Goal: Transaction & Acquisition: Register for event/course

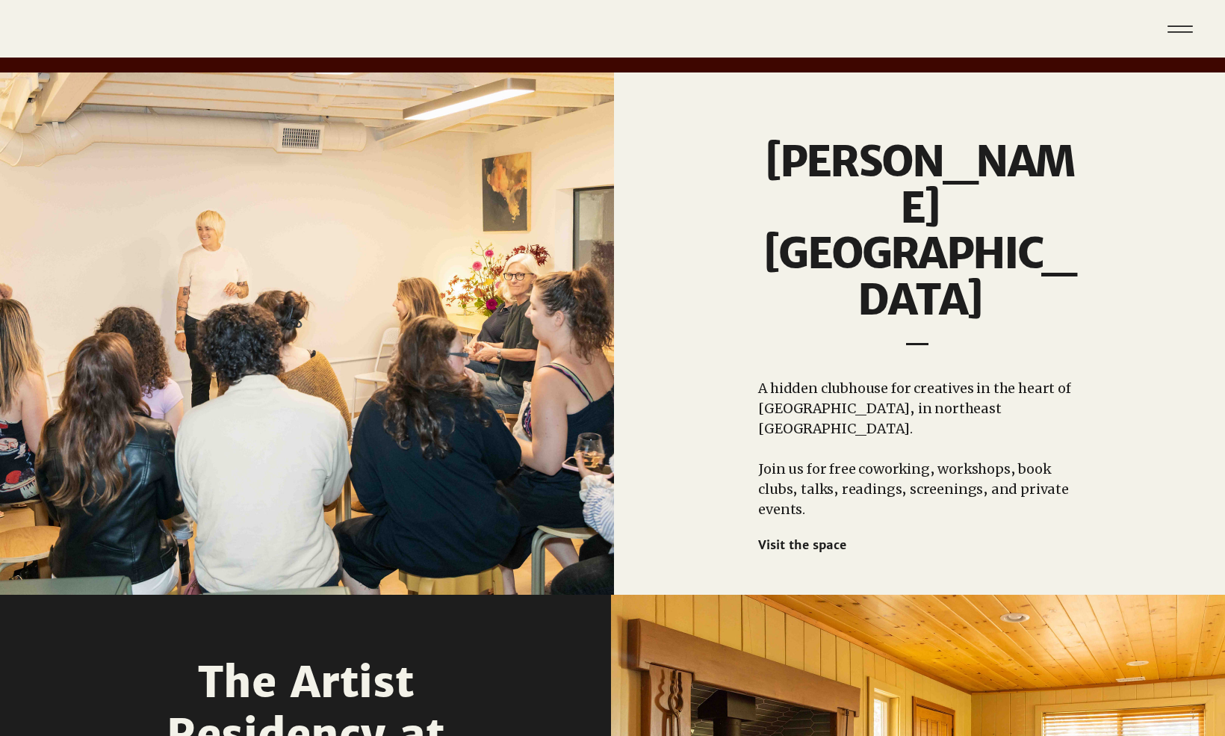
scroll to position [1177, 0]
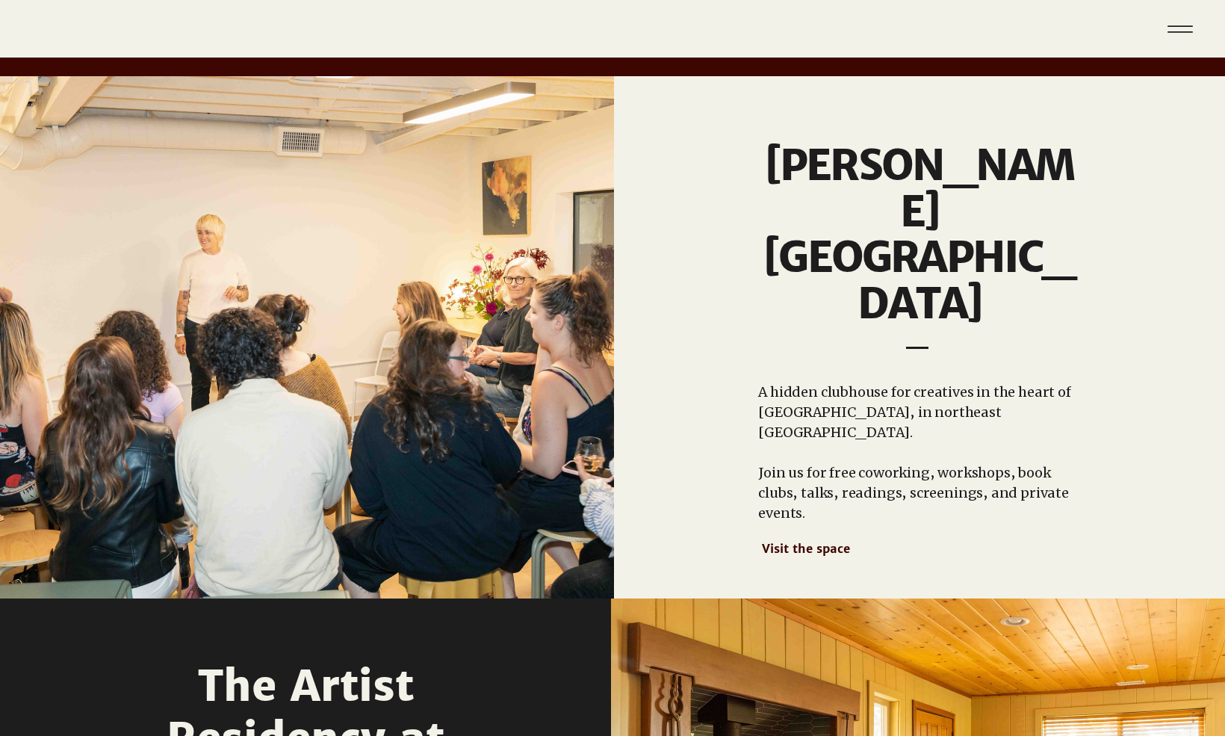
click at [817, 541] on span "Visit the space" at bounding box center [806, 548] width 88 height 15
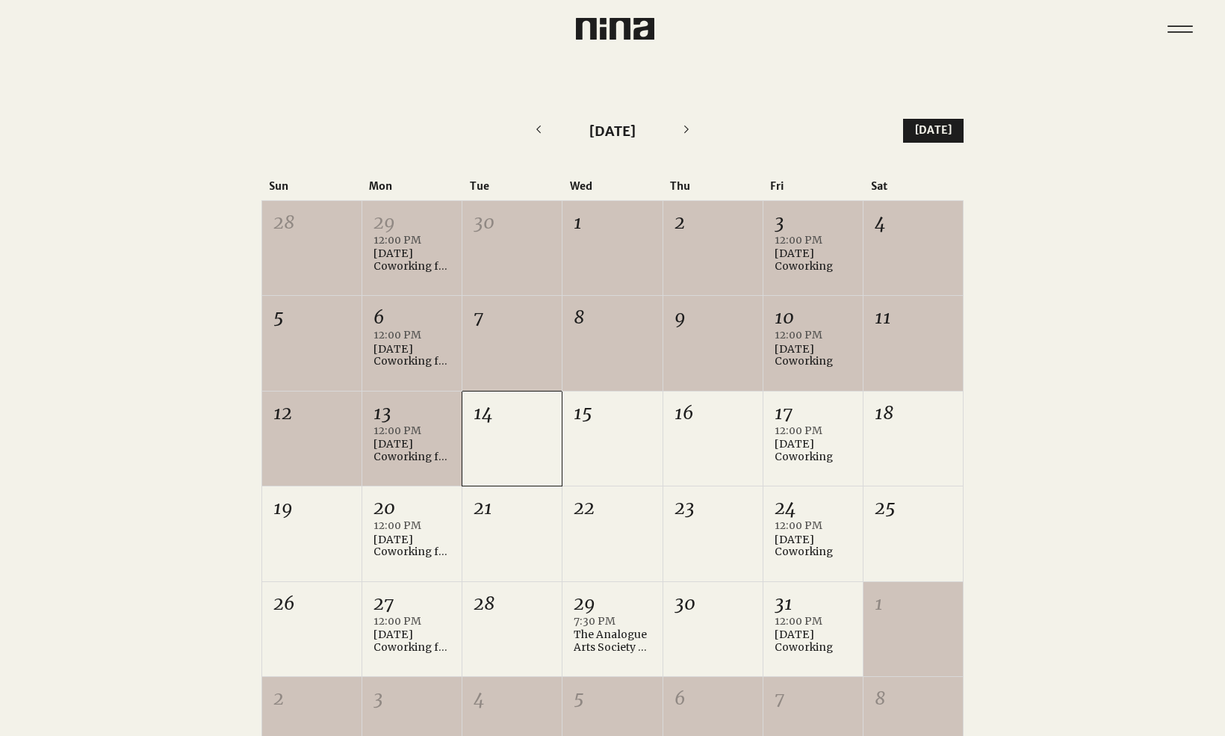
scroll to position [297, 0]
click at [616, 426] on div "15" at bounding box center [612, 438] width 99 height 94
click at [616, 427] on div "15" at bounding box center [612, 438] width 99 height 94
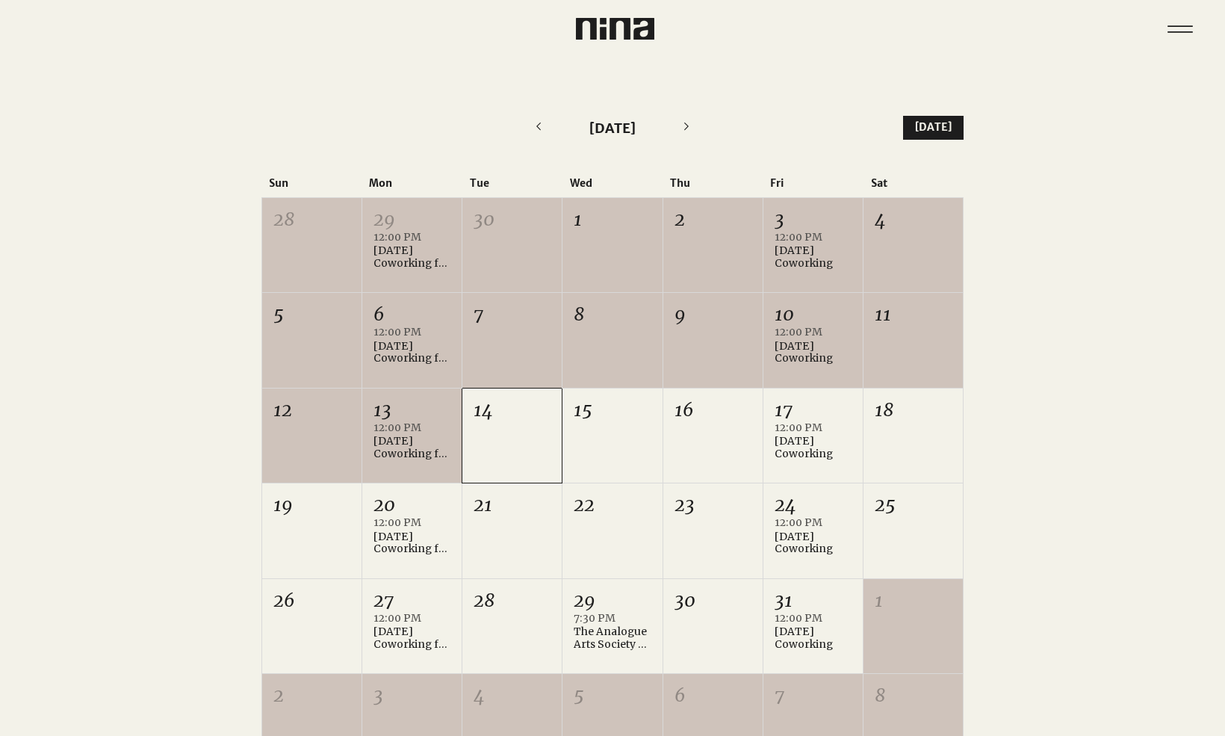
scroll to position [303, 0]
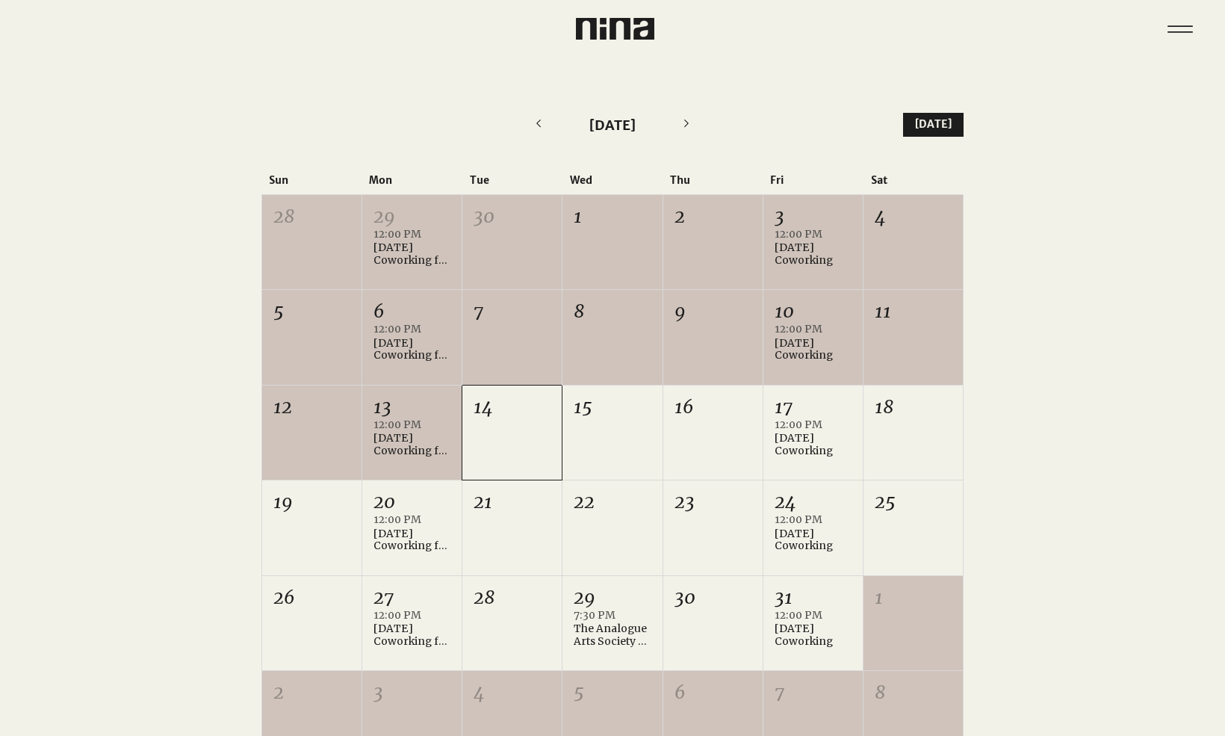
click at [616, 428] on div "15" at bounding box center [612, 433] width 99 height 94
click at [527, 421] on div "14" at bounding box center [511, 433] width 99 height 94
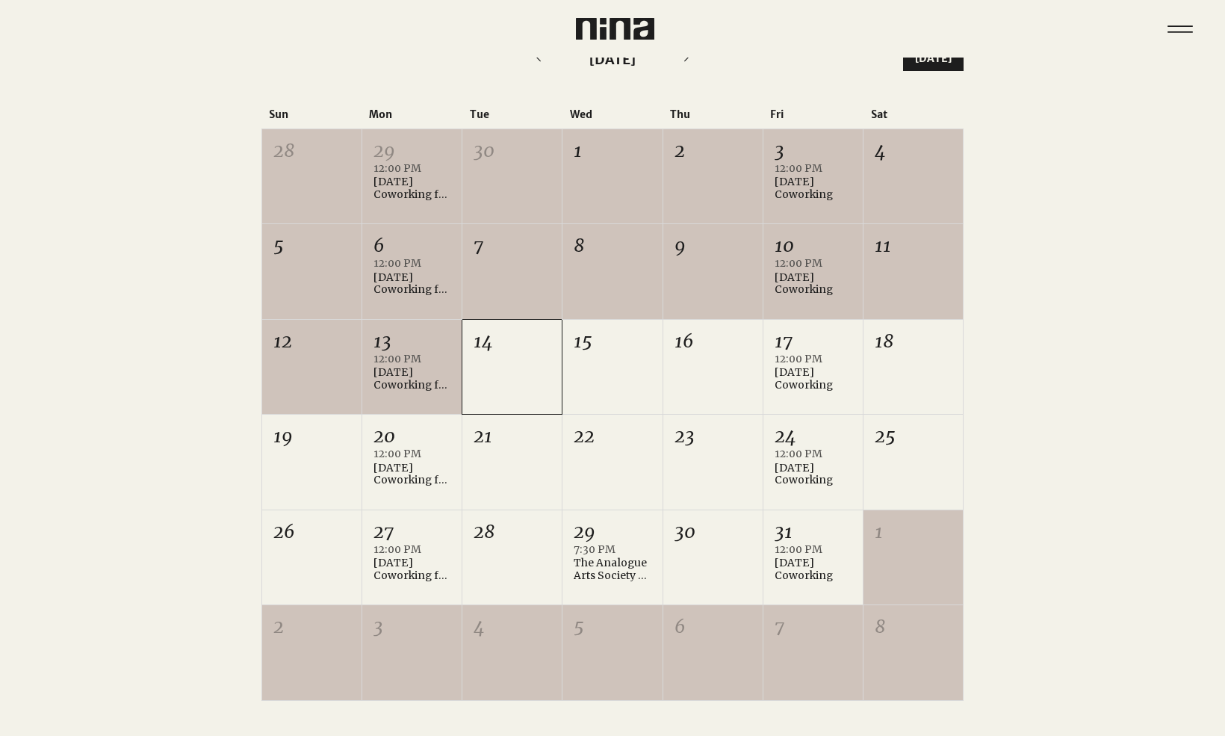
scroll to position [375, 0]
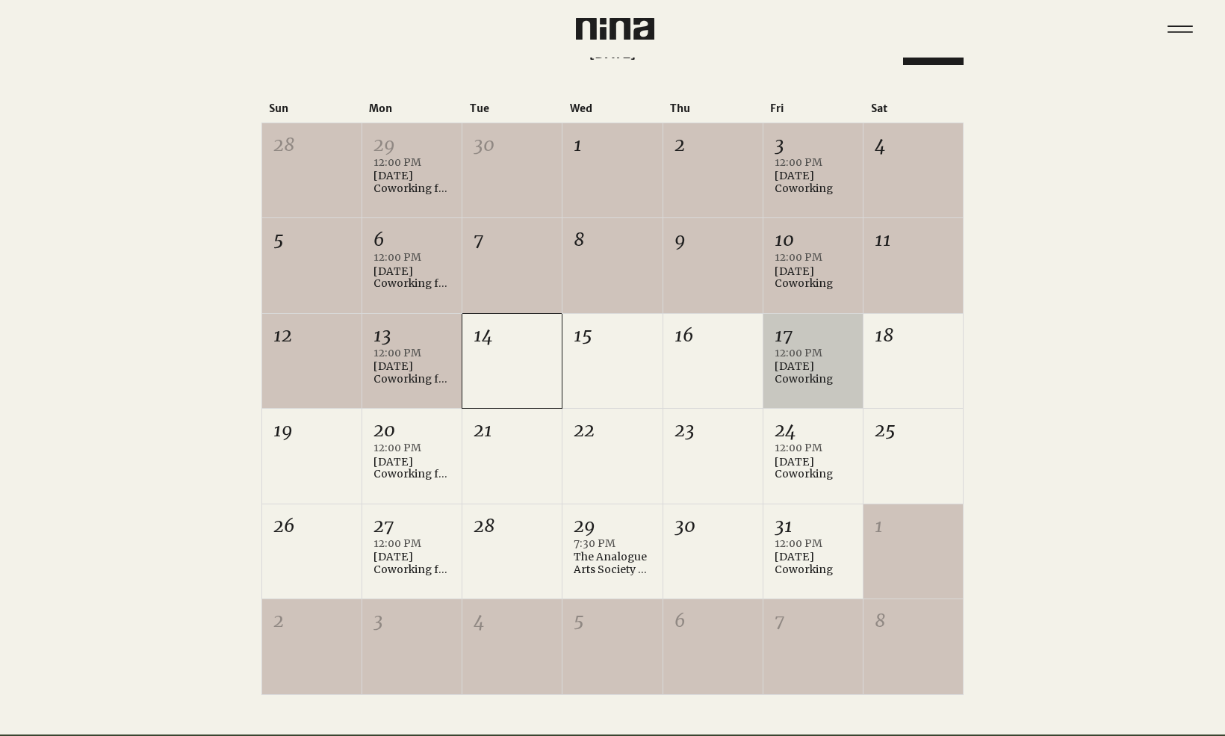
click at [814, 383] on div "12:00 PM [DATE] Coworking +1 more" at bounding box center [813, 375] width 77 height 55
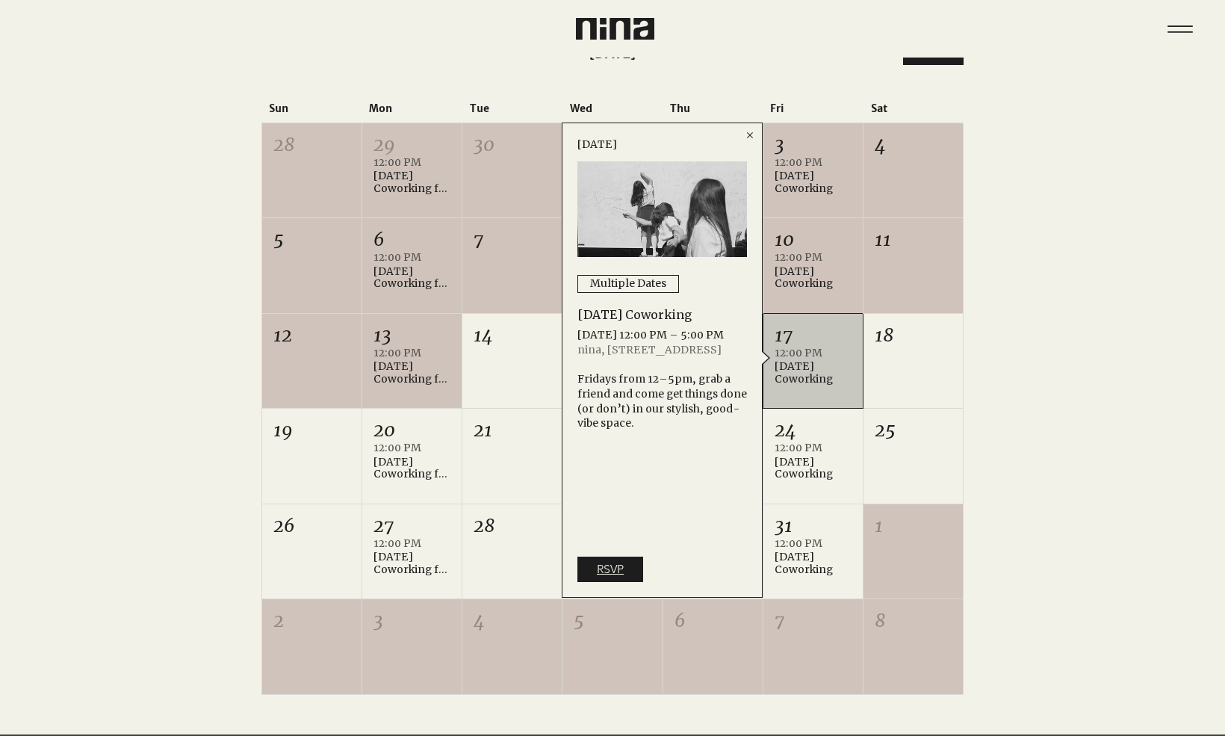
click at [598, 570] on span "RSVP" at bounding box center [610, 569] width 27 height 16
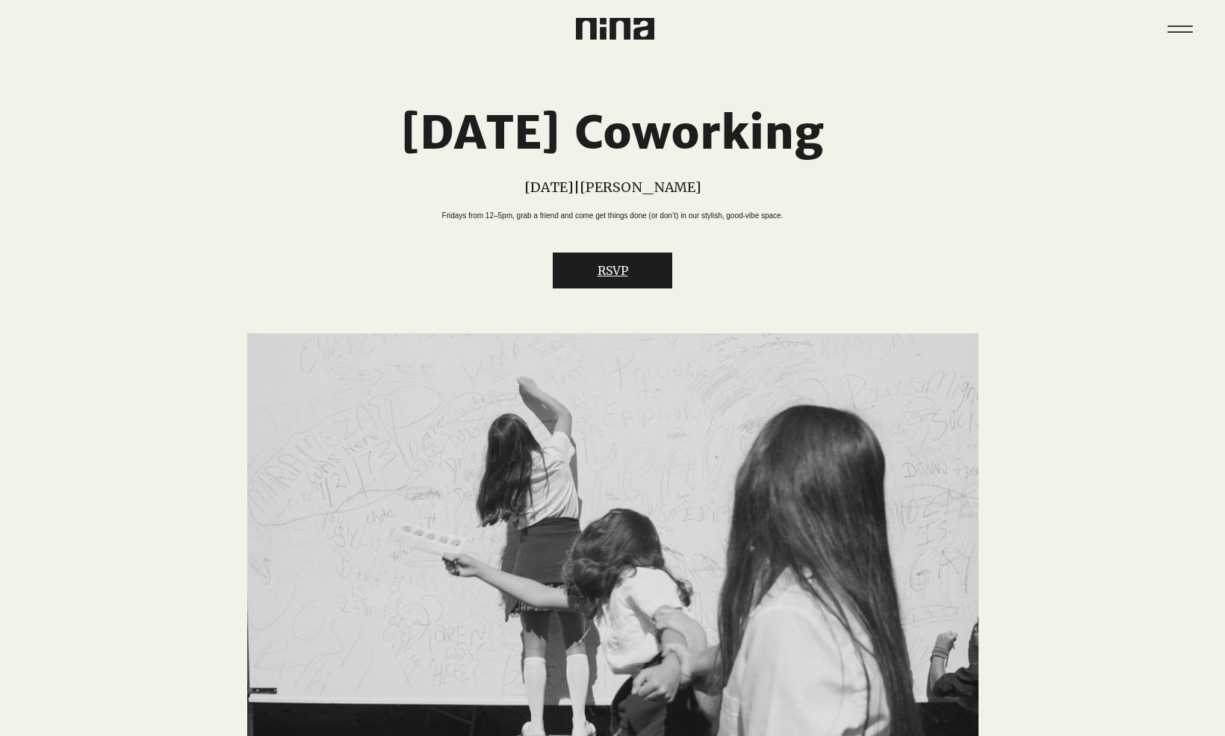
click at [624, 288] on button "RSVP" at bounding box center [613, 271] width 120 height 36
